Goal: Task Accomplishment & Management: Manage account settings

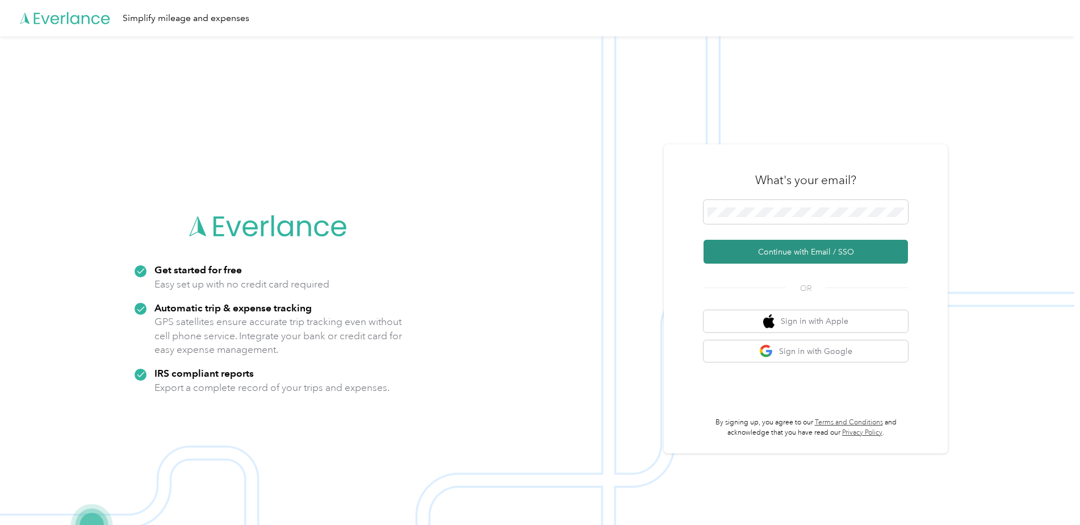
click at [793, 253] on button "Continue with Email / SSO" at bounding box center [806, 252] width 204 height 24
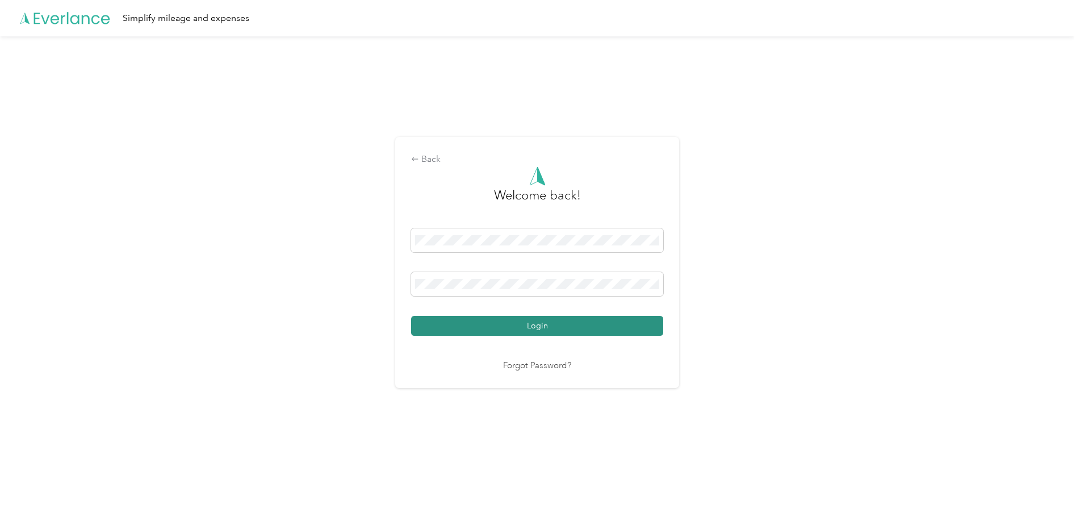
click at [547, 328] on button "Login" at bounding box center [537, 326] width 252 height 20
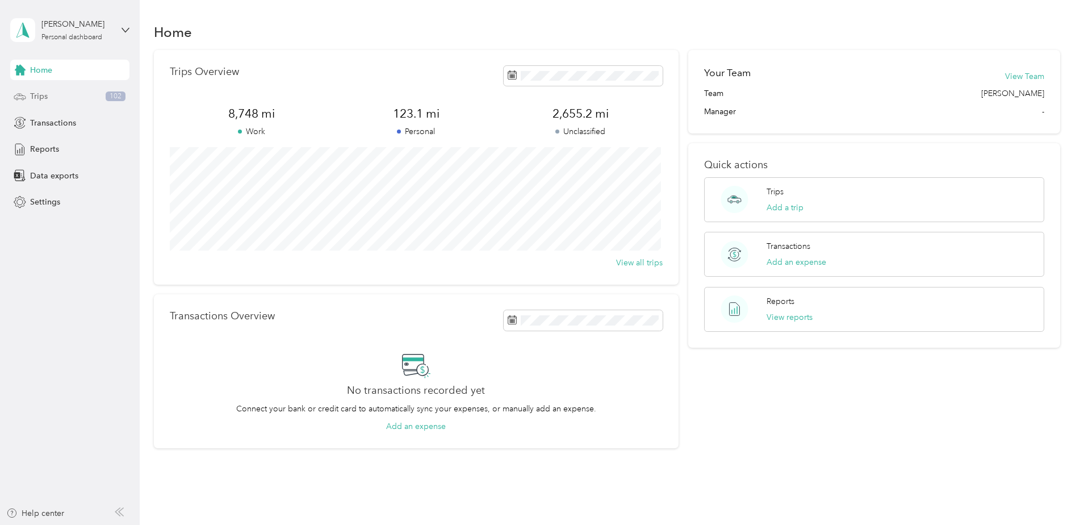
click at [46, 99] on span "Trips" at bounding box center [39, 96] width 18 height 12
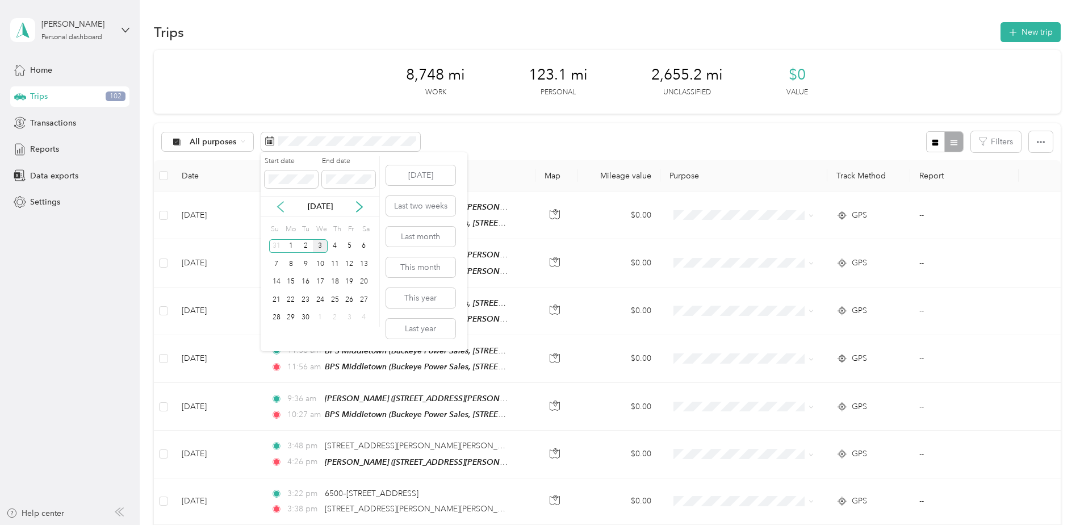
click at [285, 206] on icon at bounding box center [280, 206] width 11 height 11
click at [354, 244] on div "1" at bounding box center [349, 246] width 15 height 14
click at [277, 336] on div "31" at bounding box center [276, 335] width 15 height 14
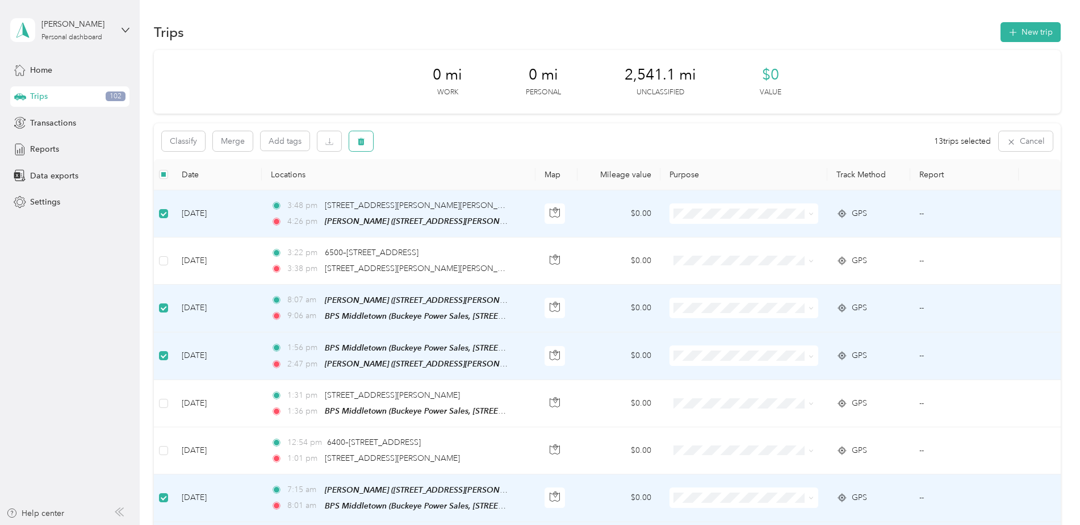
click at [362, 141] on icon "button" at bounding box center [361, 141] width 8 height 8
click at [449, 189] on button "Yes" at bounding box center [448, 189] width 22 height 18
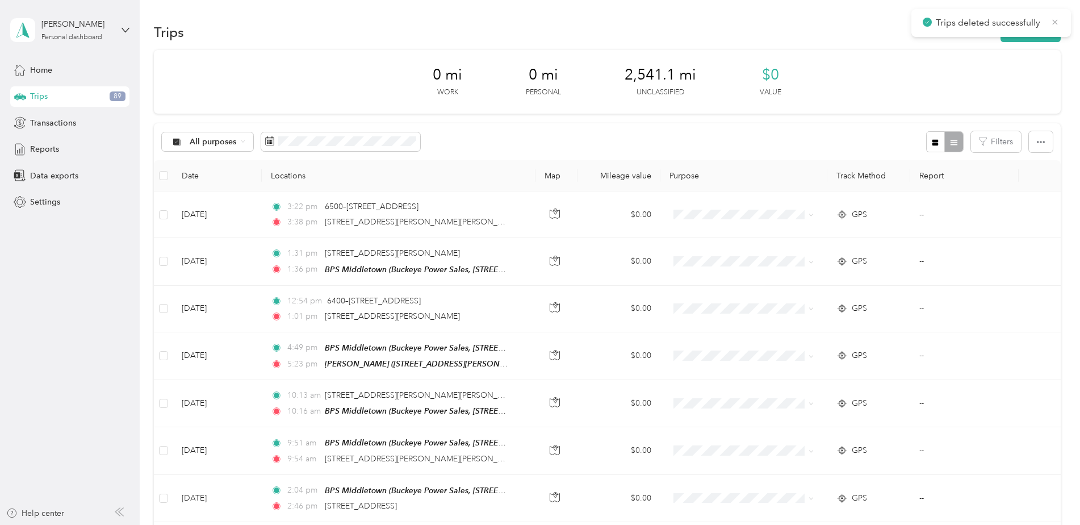
click at [1056, 22] on icon at bounding box center [1055, 21] width 5 height 5
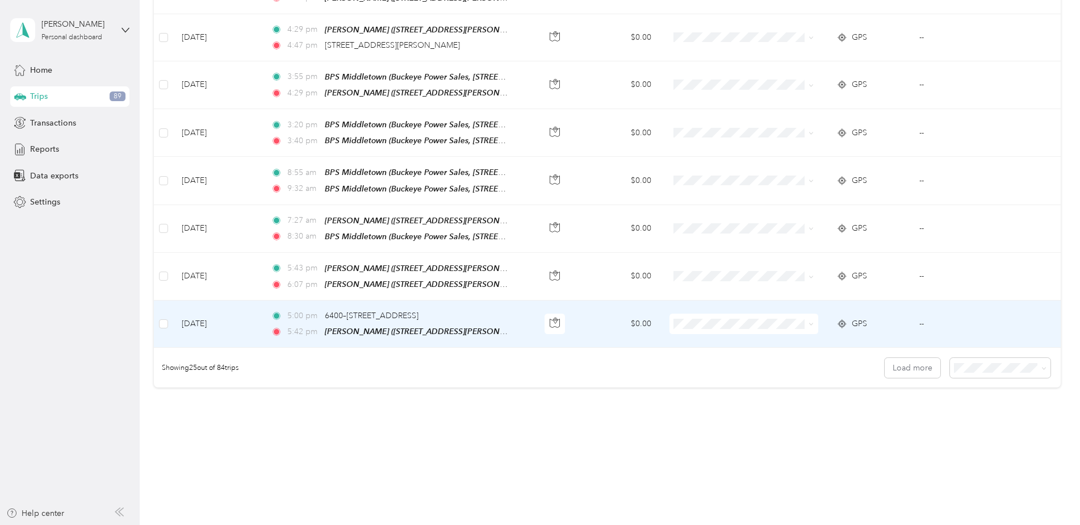
scroll to position [1032, 0]
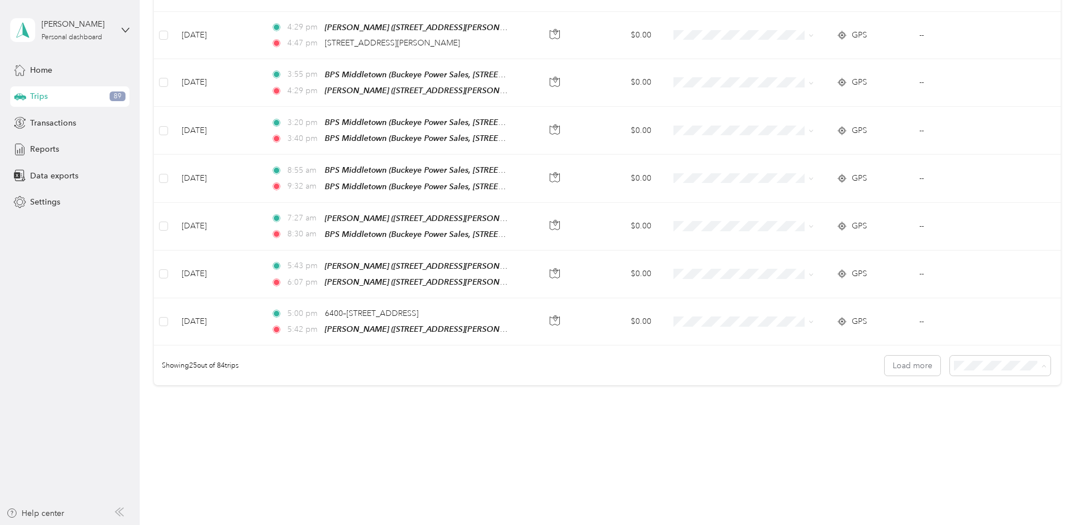
click at [992, 405] on span "100 per load" at bounding box center [978, 409] width 47 height 10
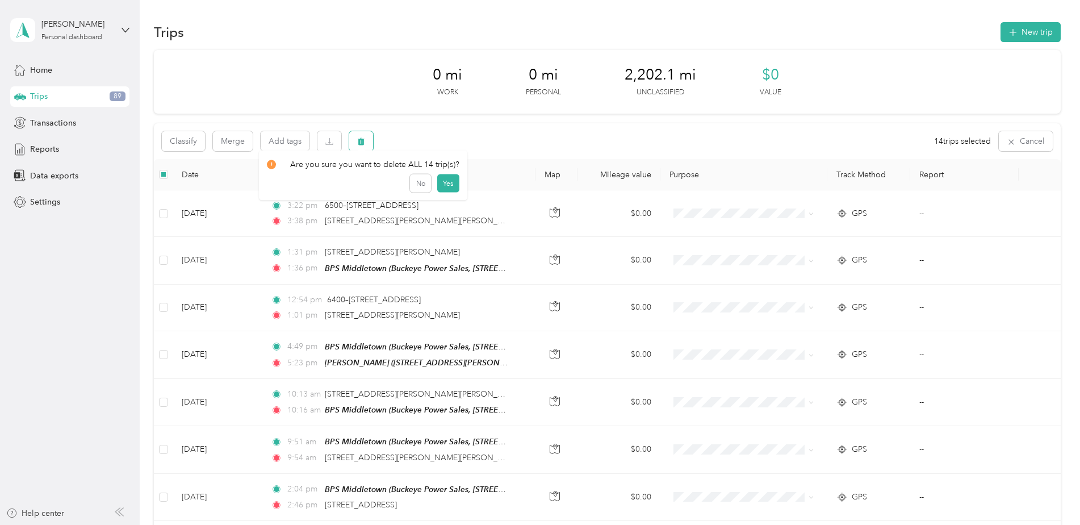
click at [366, 144] on button "button" at bounding box center [361, 141] width 24 height 20
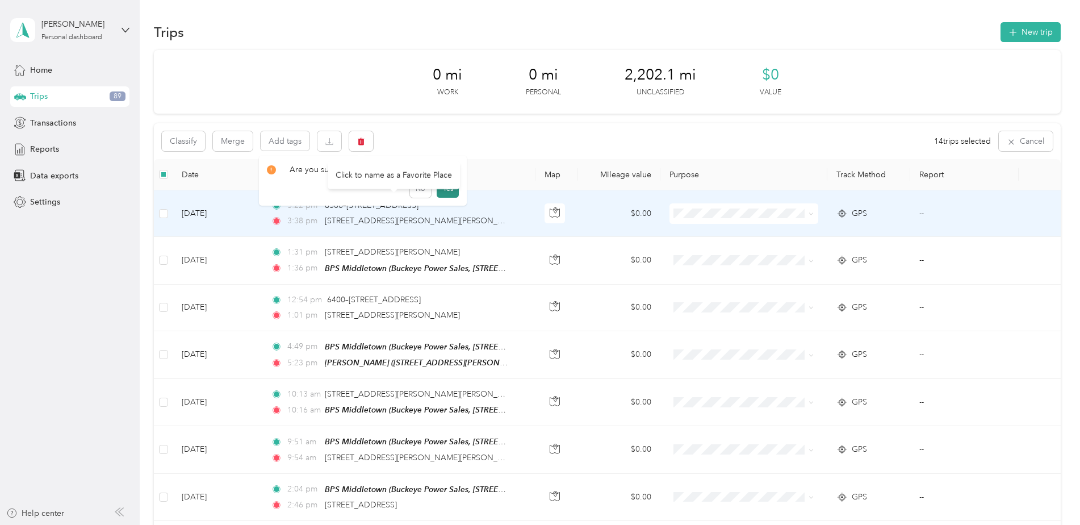
click at [446, 189] on div "Click to name as a Favorite Place" at bounding box center [394, 175] width 132 height 28
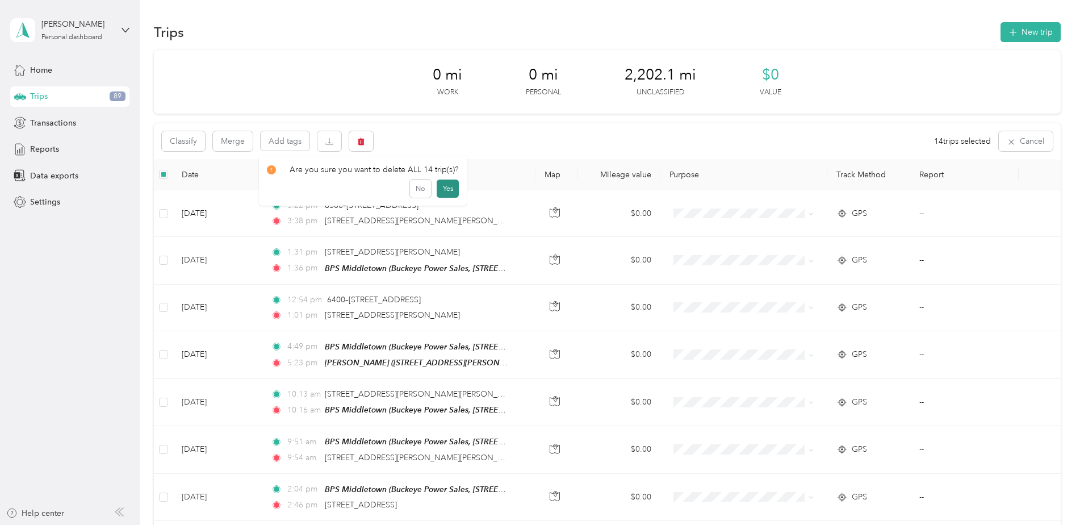
click at [445, 189] on button "Yes" at bounding box center [448, 189] width 22 height 18
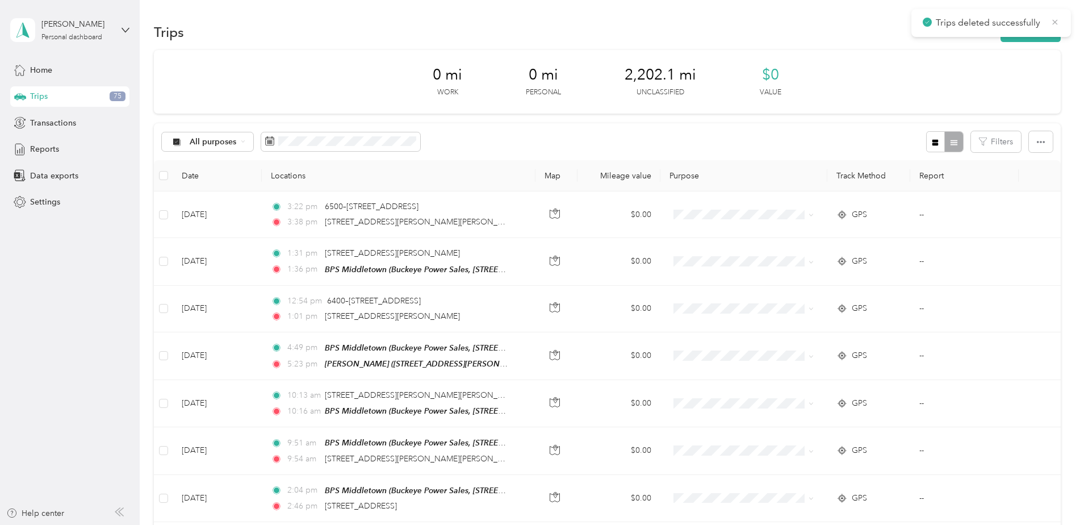
click at [1054, 25] on icon at bounding box center [1055, 22] width 9 height 10
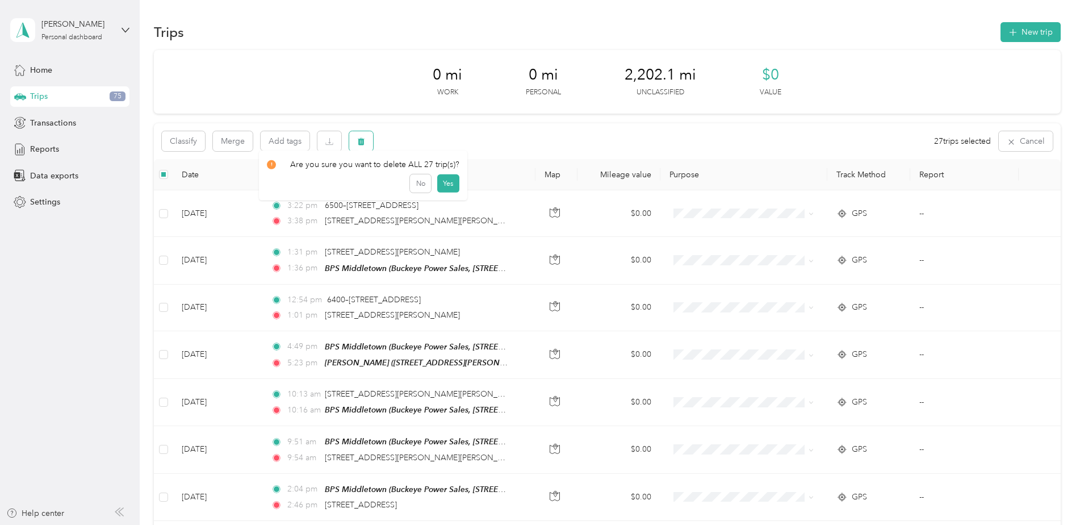
click at [362, 144] on icon "button" at bounding box center [361, 141] width 7 height 7
click at [446, 189] on button "Yes" at bounding box center [448, 189] width 22 height 18
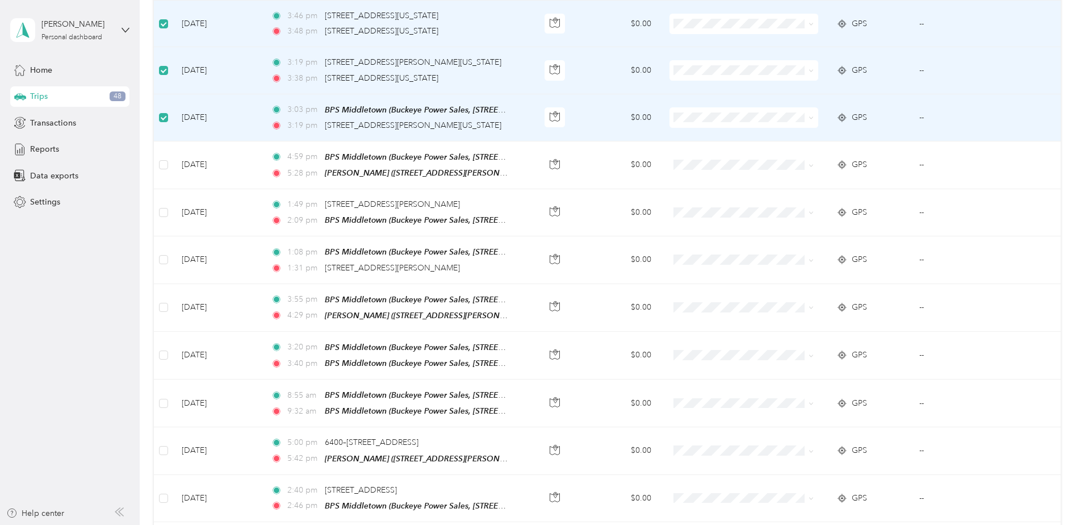
scroll to position [625, 0]
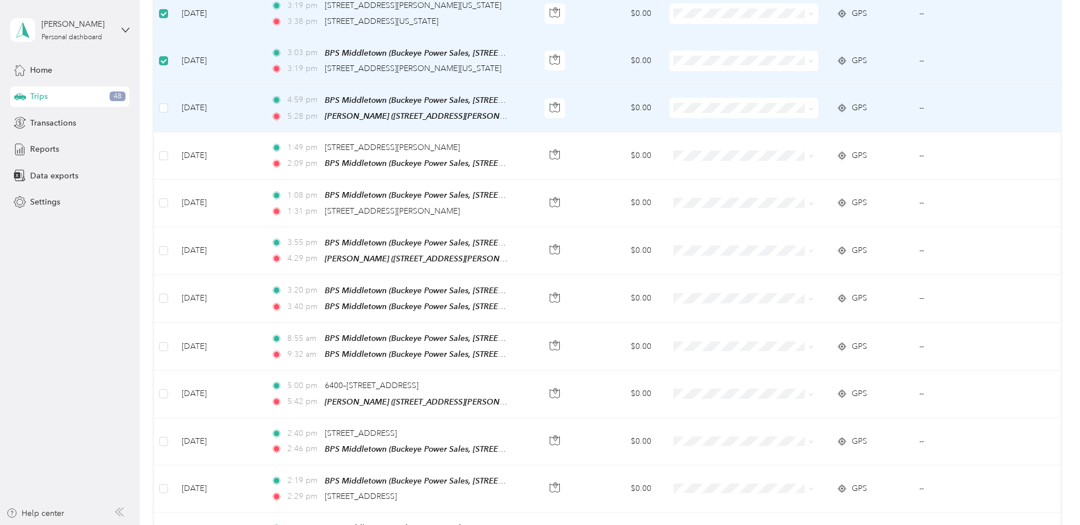
click at [170, 103] on td at bounding box center [163, 109] width 19 height 48
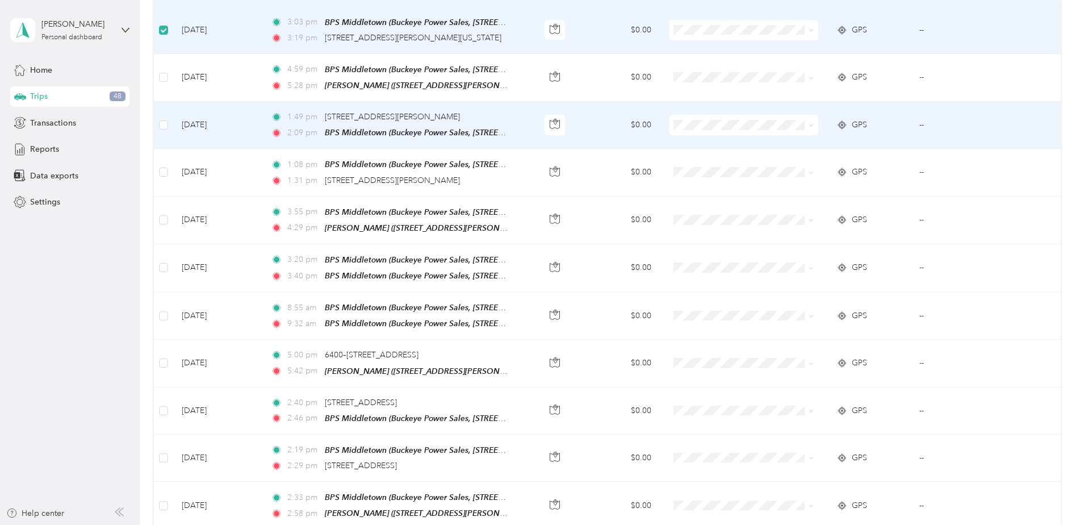
scroll to position [682, 0]
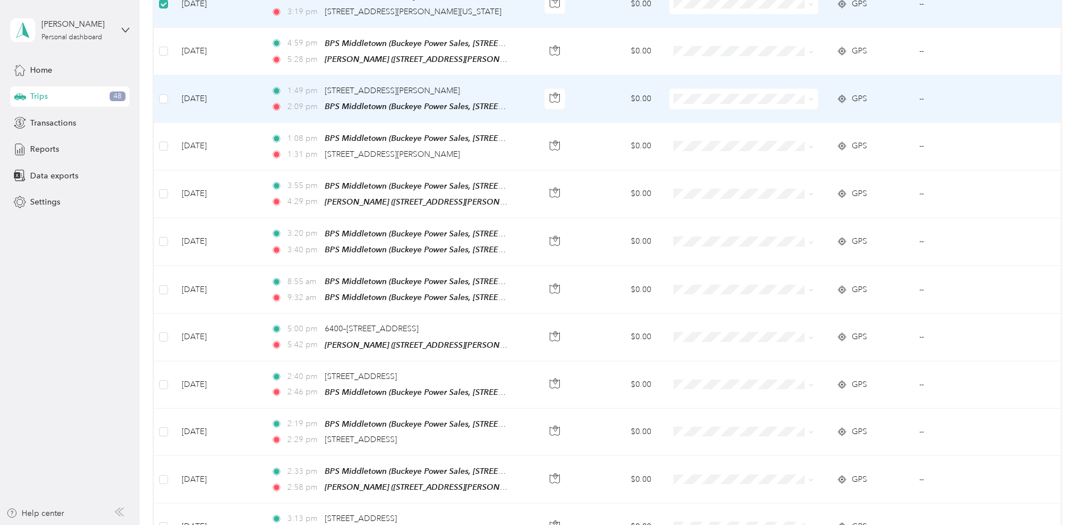
click at [184, 98] on td "[DATE]" at bounding box center [217, 99] width 89 height 47
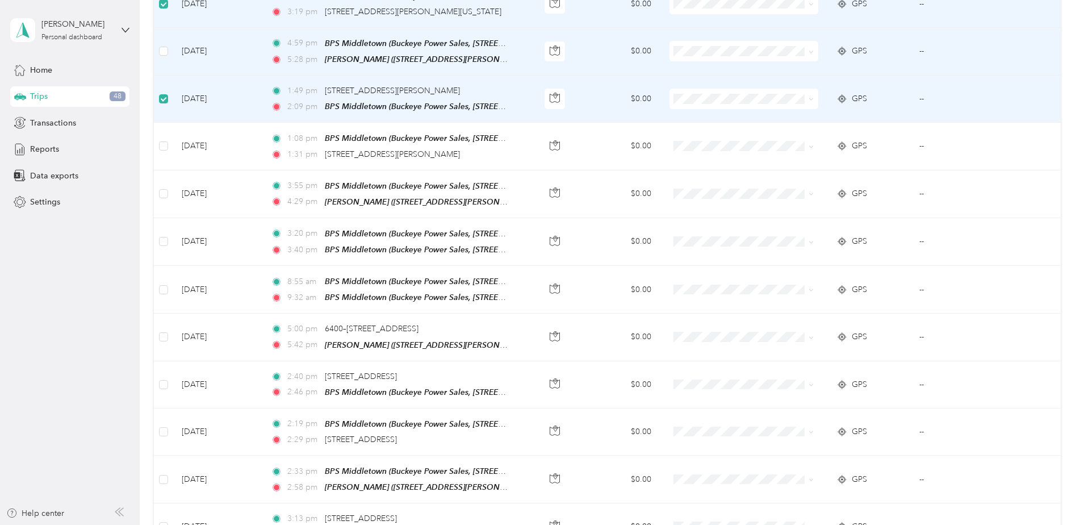
click at [165, 52] on td at bounding box center [163, 52] width 19 height 48
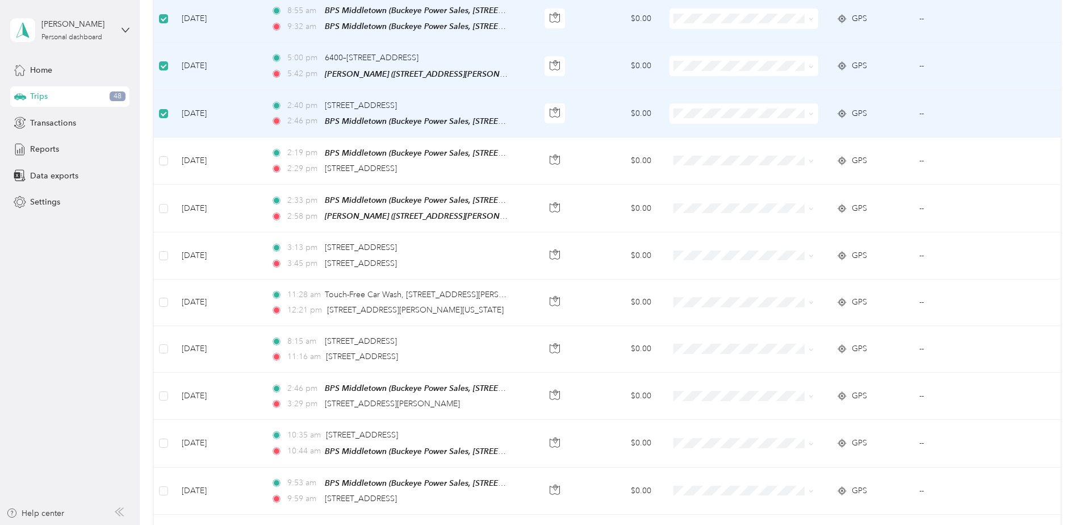
scroll to position [966, 0]
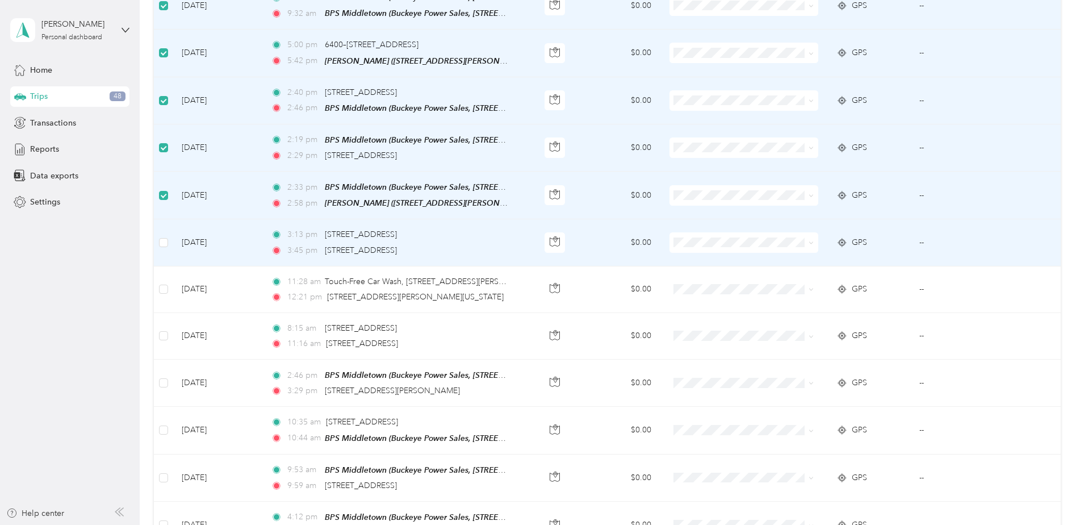
click at [168, 229] on td at bounding box center [163, 242] width 19 height 47
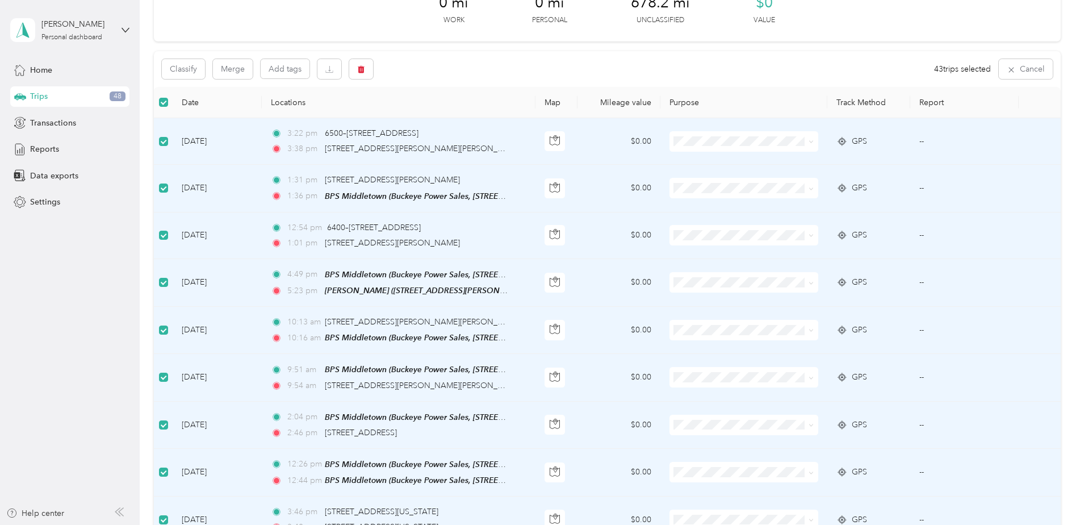
scroll to position [0, 0]
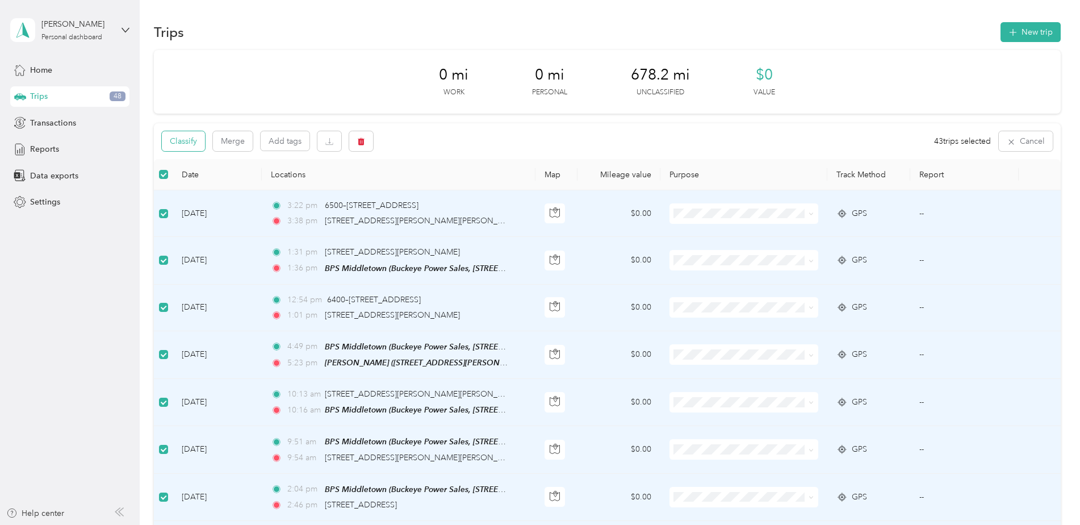
click at [185, 144] on button "Classify" at bounding box center [183, 141] width 43 height 20
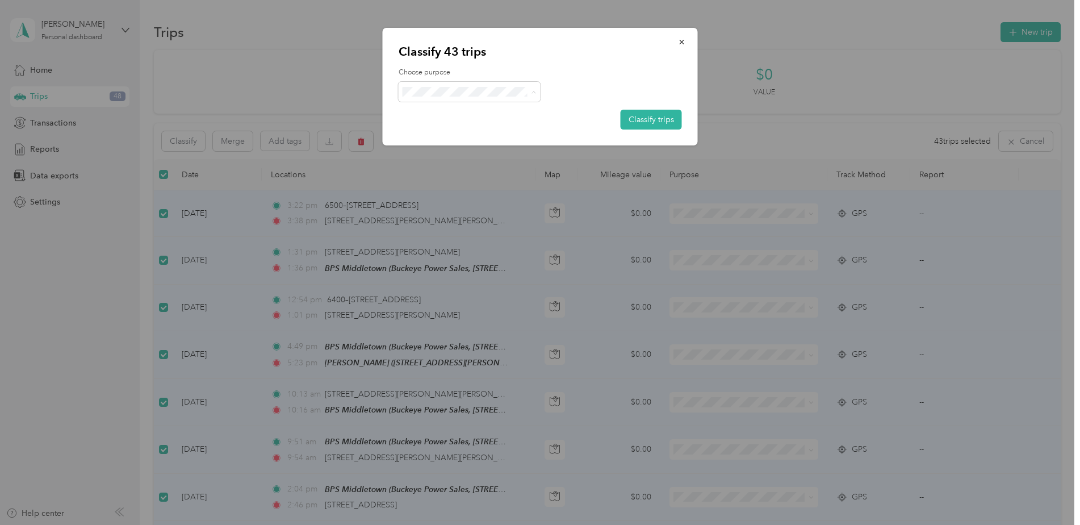
click at [494, 112] on span "Buckeye Power Sales" at bounding box center [480, 113] width 106 height 12
click at [642, 119] on button "Classify trips" at bounding box center [651, 120] width 61 height 20
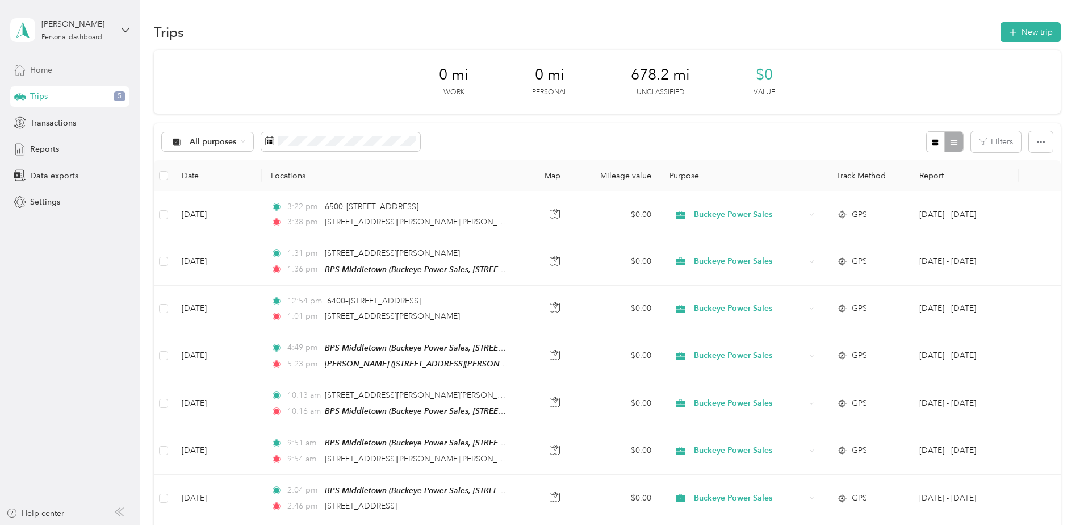
click at [34, 72] on span "Home" at bounding box center [41, 70] width 22 height 12
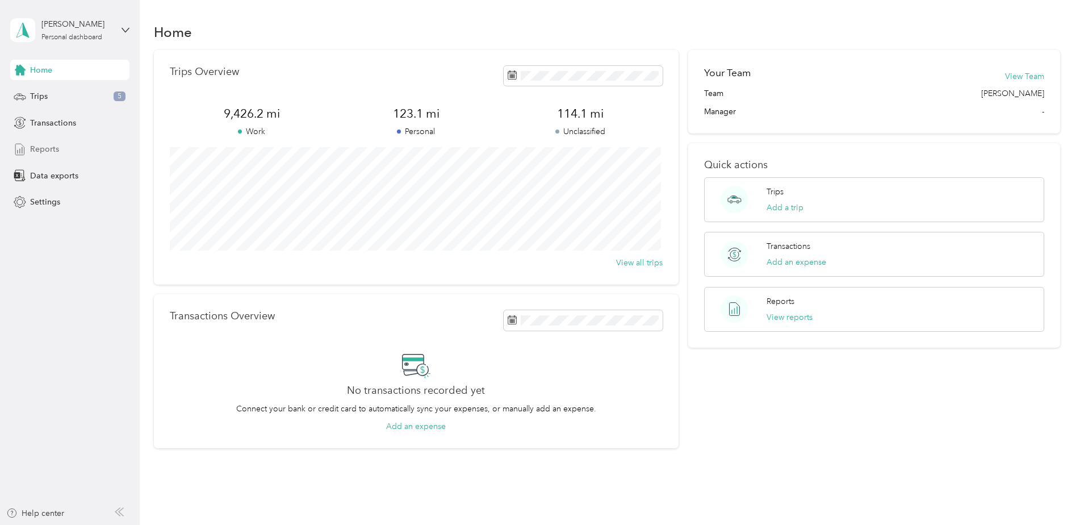
click at [47, 147] on span "Reports" at bounding box center [44, 149] width 29 height 12
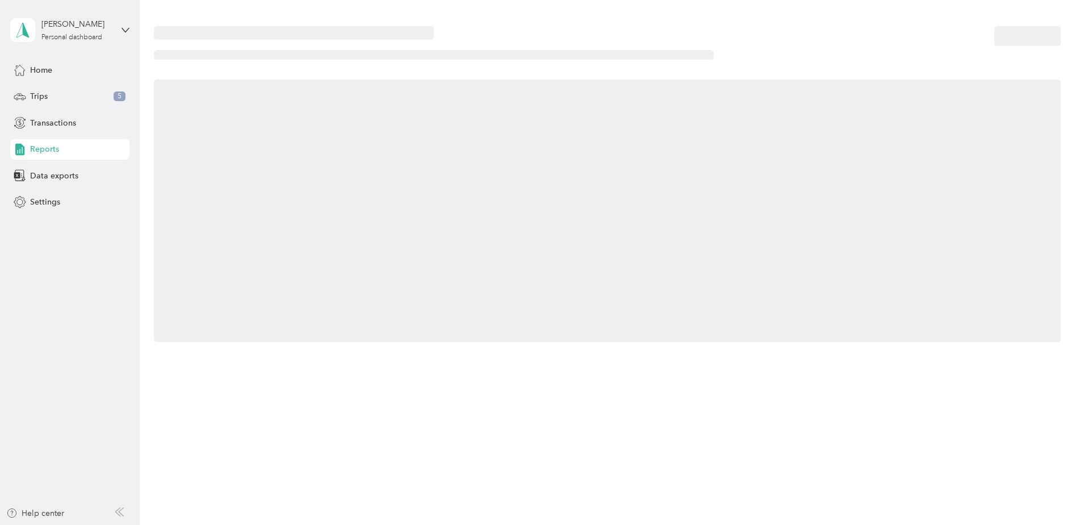
click at [56, 151] on span "Reports" at bounding box center [44, 149] width 29 height 12
click at [43, 70] on span "Home" at bounding box center [41, 70] width 22 height 12
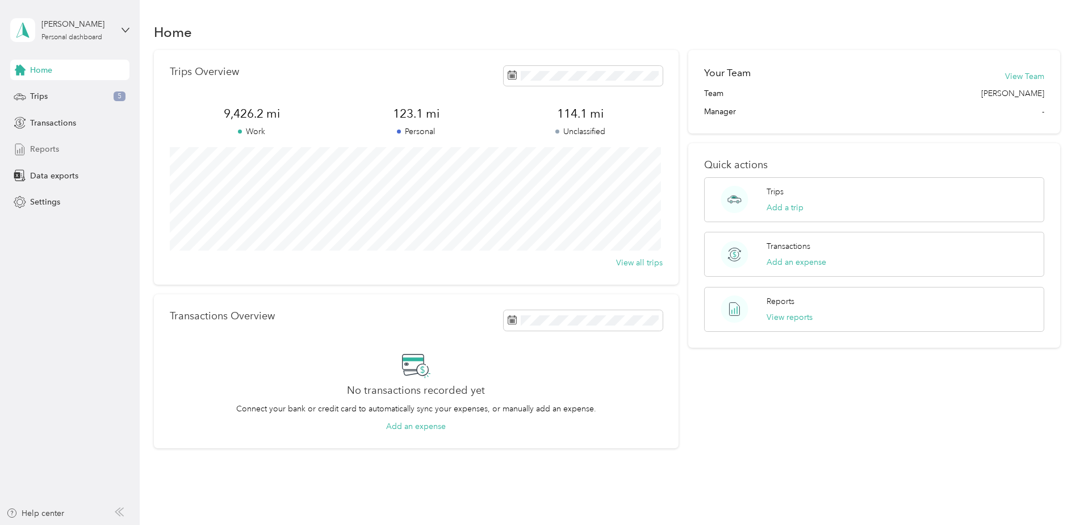
click at [46, 151] on span "Reports" at bounding box center [44, 149] width 29 height 12
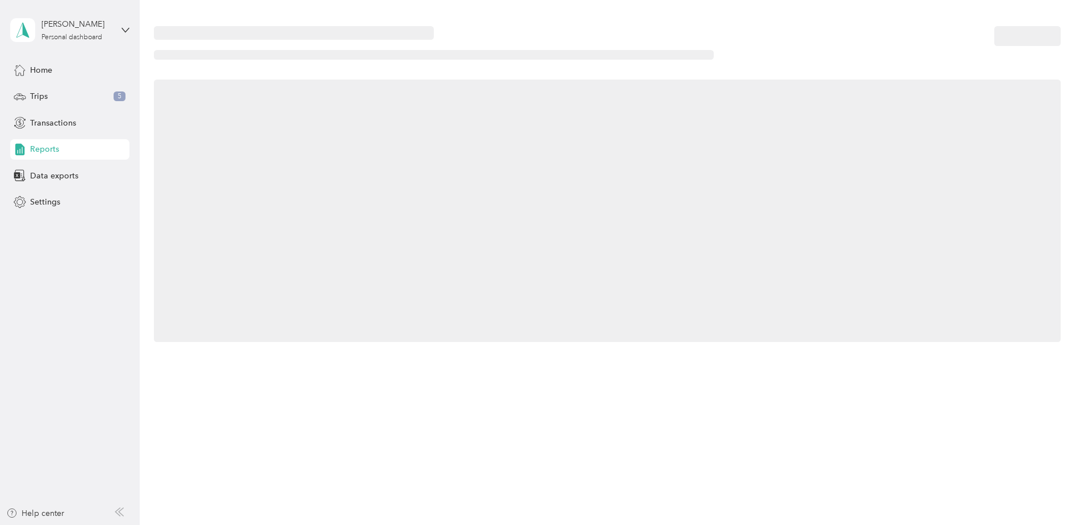
click at [47, 148] on span "Reports" at bounding box center [44, 149] width 29 height 12
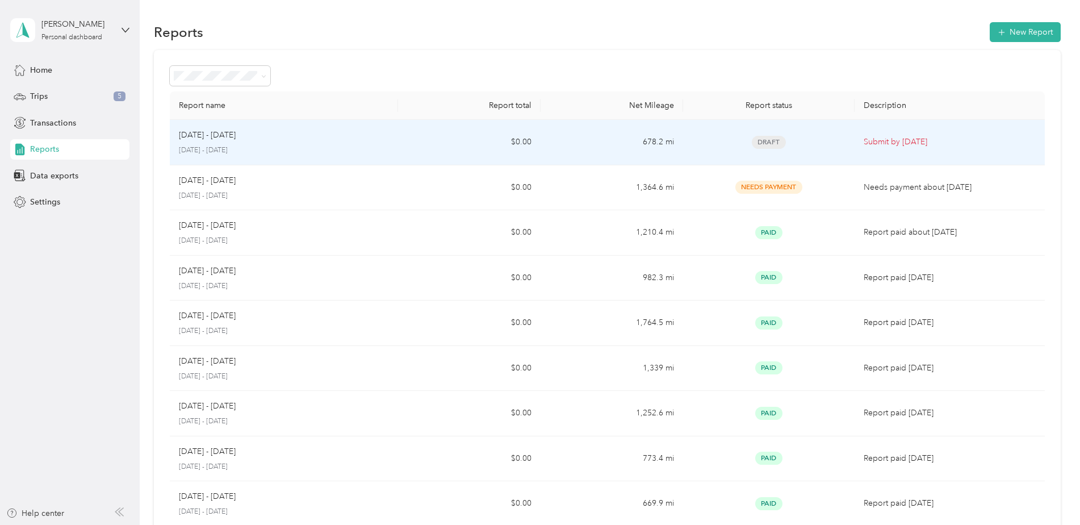
click at [281, 148] on p "[DATE] - [DATE]" at bounding box center [284, 150] width 210 height 10
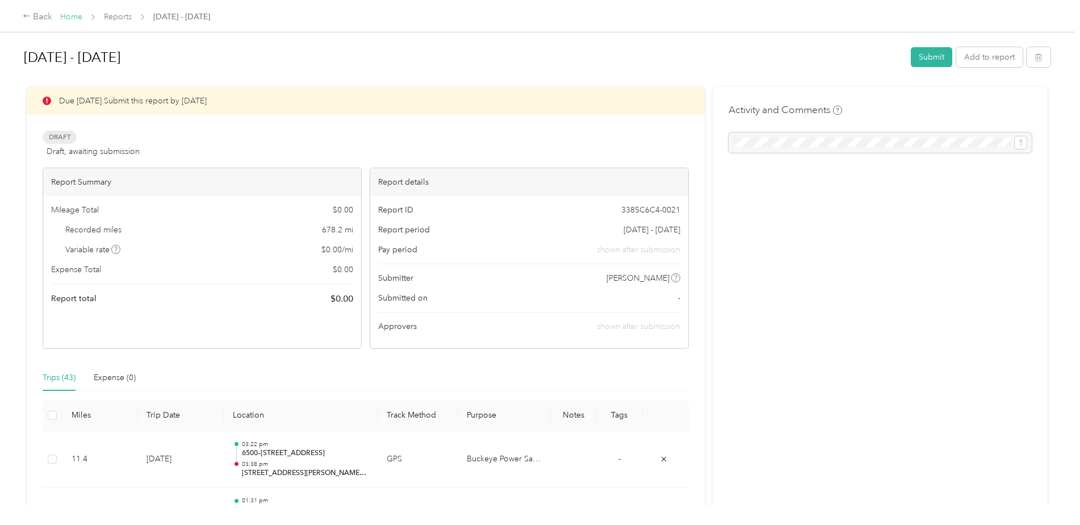
click at [69, 19] on link "Home" at bounding box center [71, 17] width 22 height 10
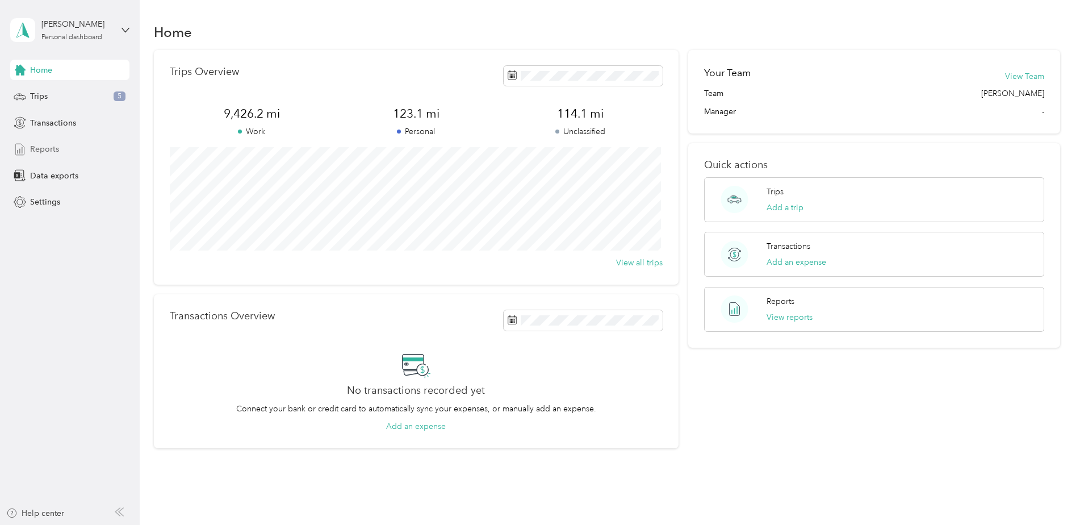
click at [47, 154] on span "Reports" at bounding box center [44, 149] width 29 height 12
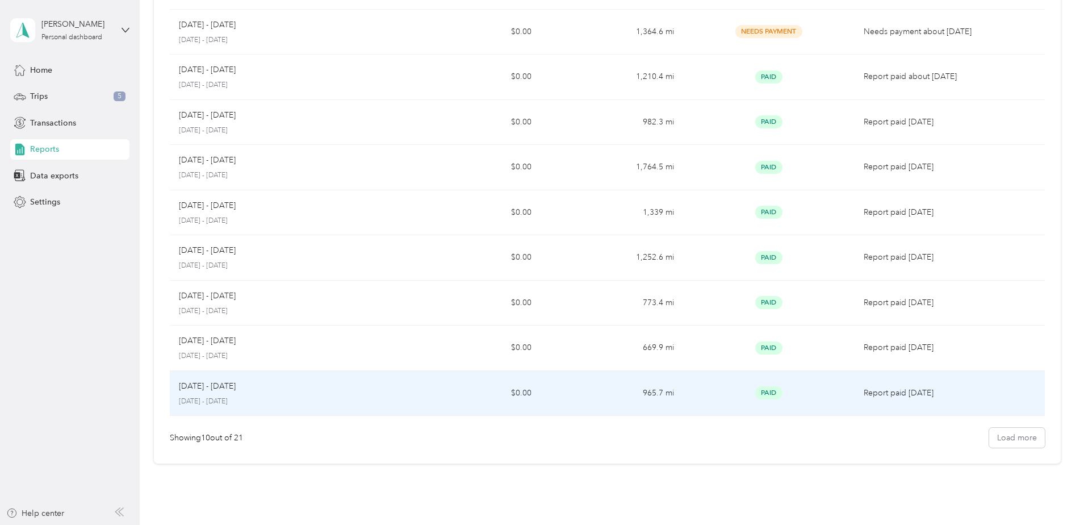
scroll to position [212, 0]
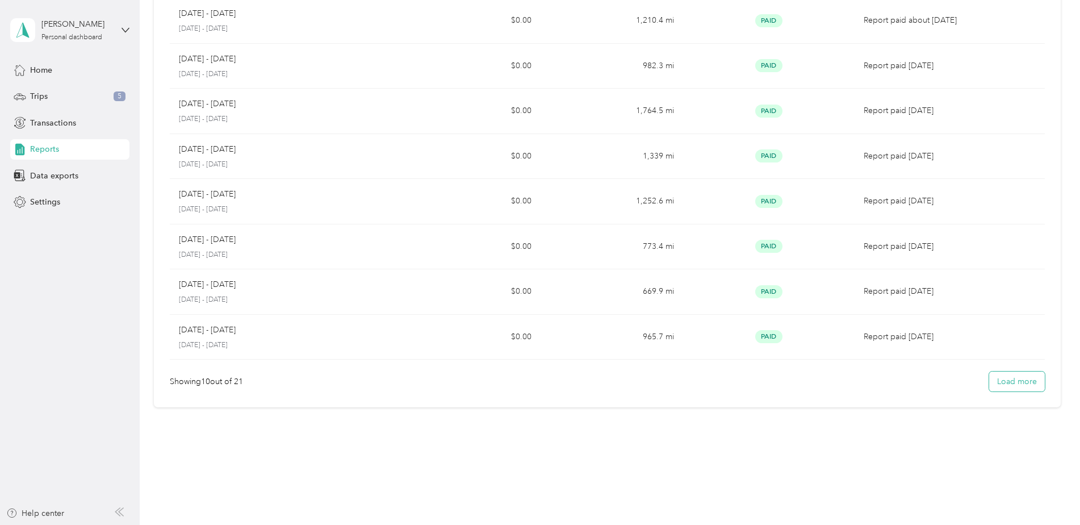
click at [1009, 382] on button "Load more" at bounding box center [1018, 382] width 56 height 20
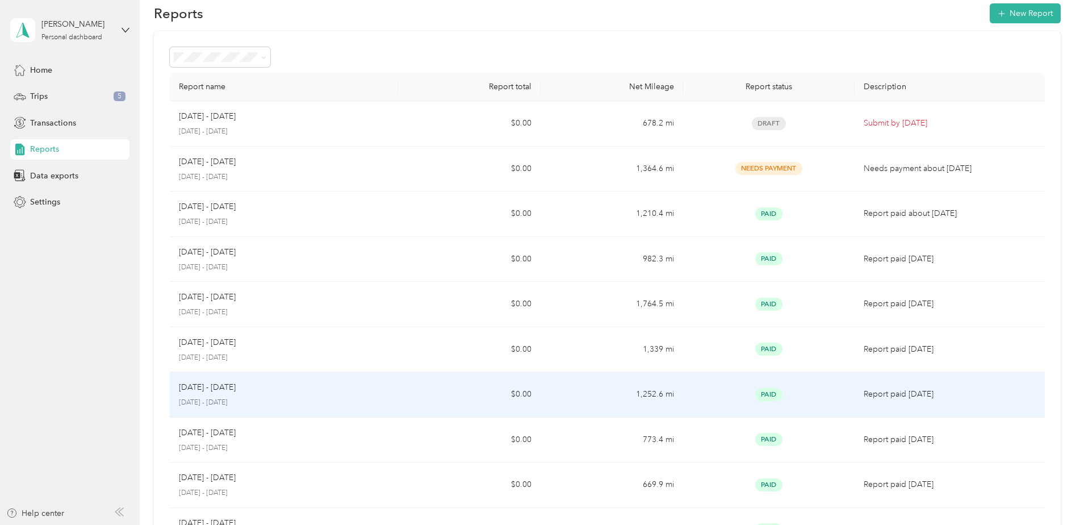
scroll to position [0, 0]
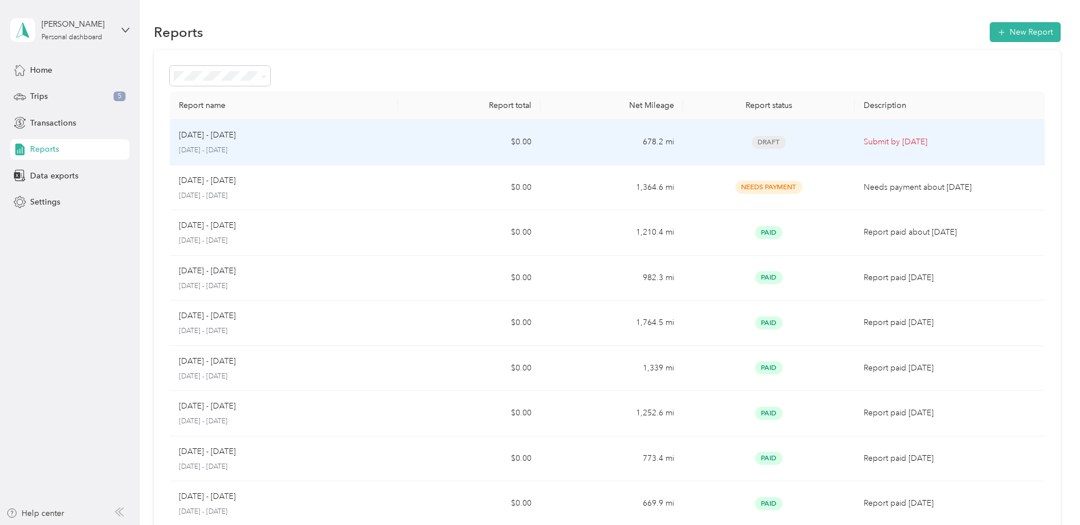
click at [389, 135] on td "[DATE] - [DATE] [DATE] - [DATE]" at bounding box center [284, 142] width 228 height 45
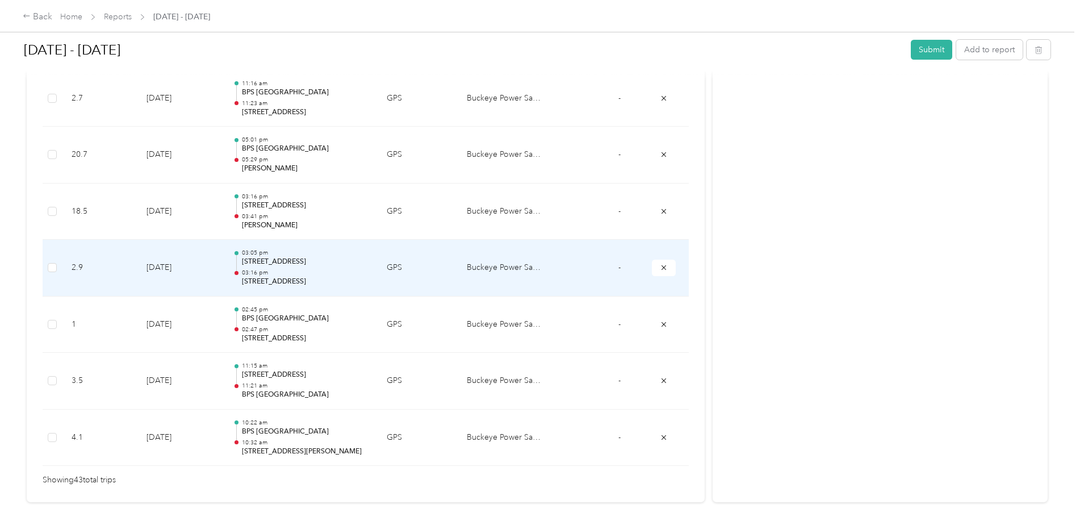
scroll to position [2327, 0]
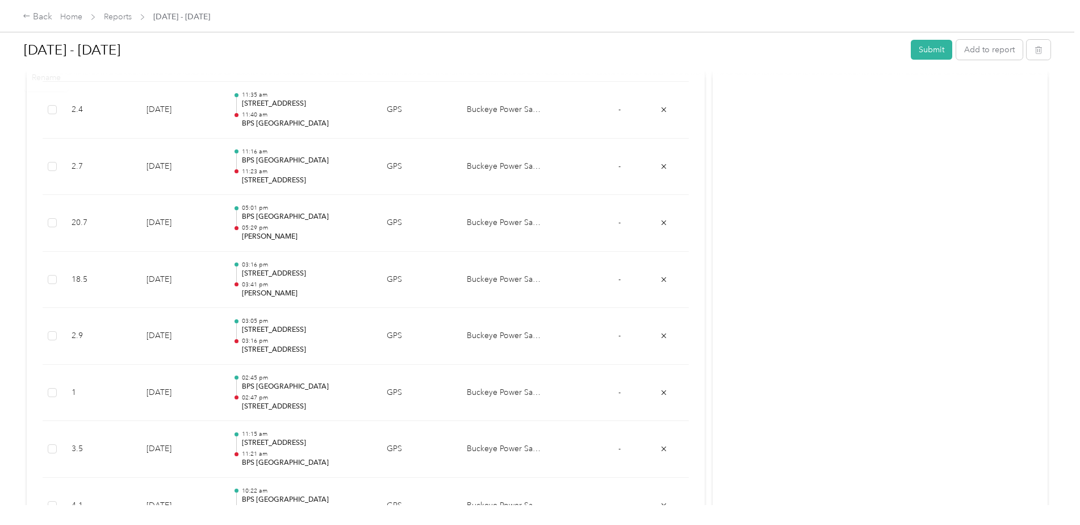
click at [786, 69] on div at bounding box center [537, 75] width 1027 height 12
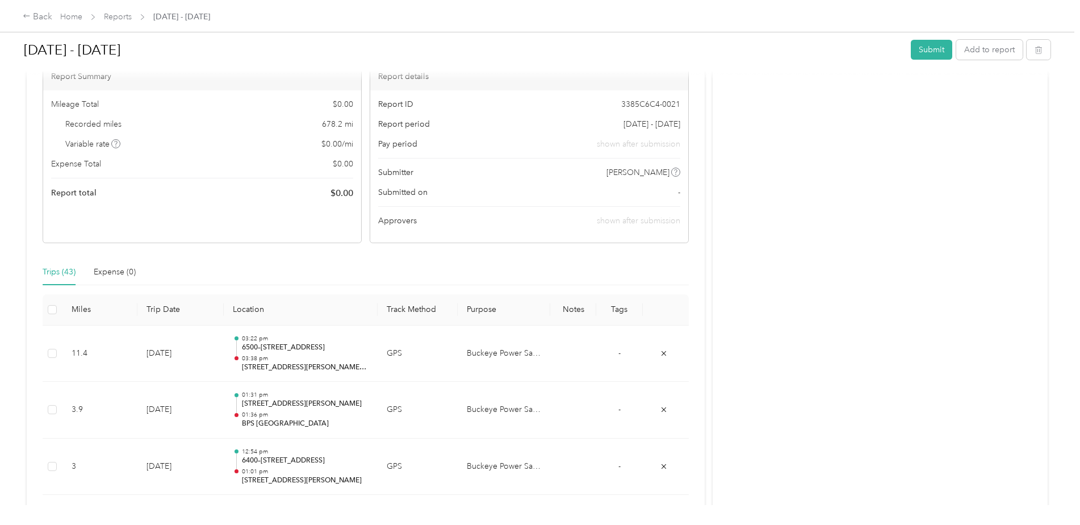
scroll to position [0, 0]
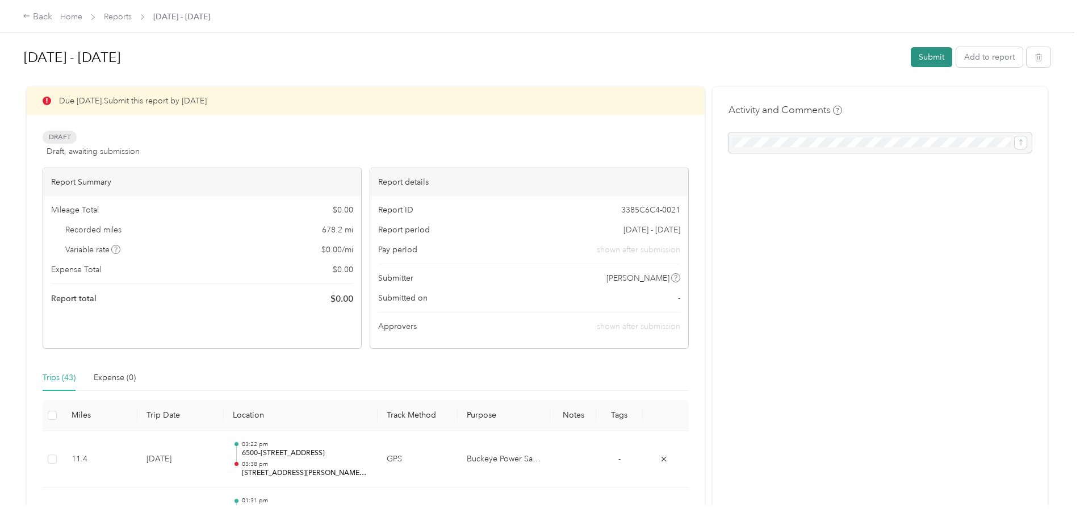
click at [928, 58] on button "Submit" at bounding box center [931, 57] width 41 height 20
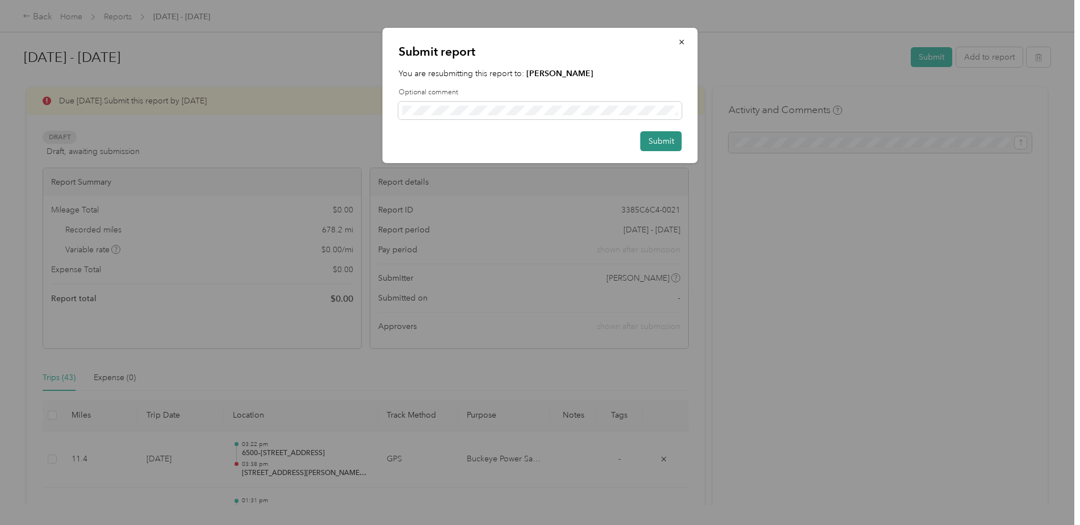
click at [655, 144] on button "Submit" at bounding box center [661, 141] width 41 height 20
